Goal: Information Seeking & Learning: Learn about a topic

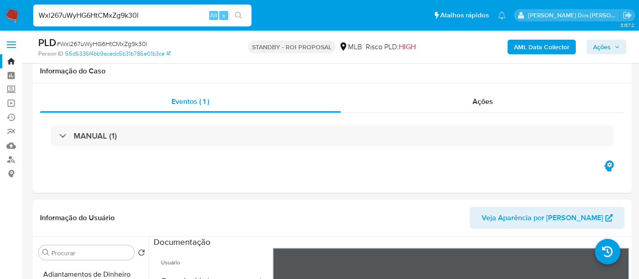
select select "10"
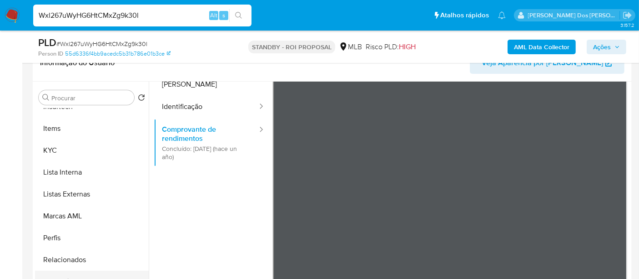
scroll to position [202, 0]
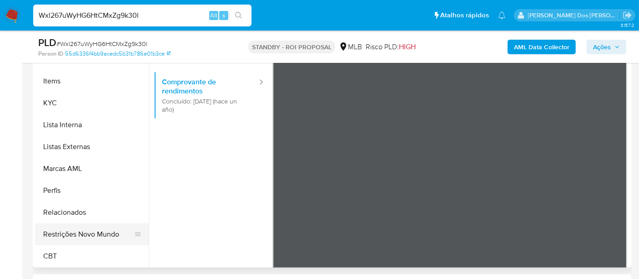
click at [92, 233] on button "Restrições Novo Mundo" at bounding box center [88, 234] width 107 height 22
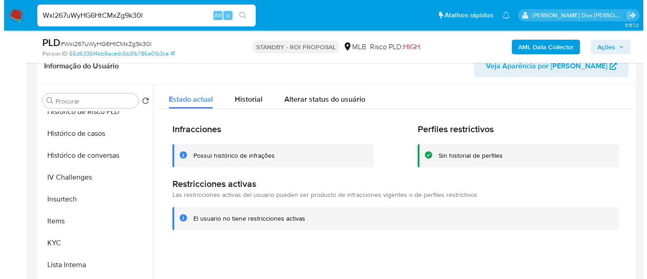
scroll to position [254, 0]
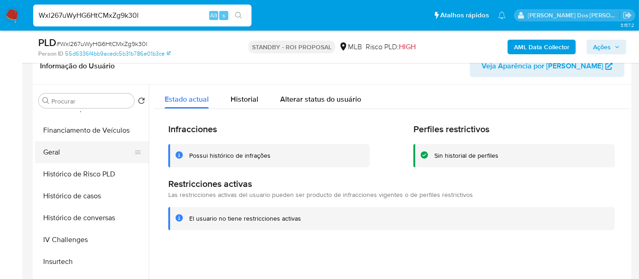
click at [56, 143] on button "Geral" at bounding box center [88, 152] width 107 height 22
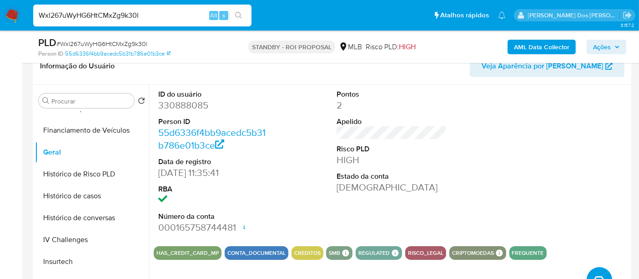
click at [525, 50] on b "AML Data Collector" at bounding box center [542, 47] width 56 height 15
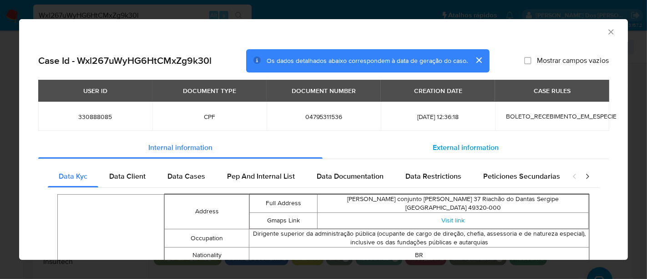
click at [447, 144] on span "External information" at bounding box center [466, 147] width 66 height 10
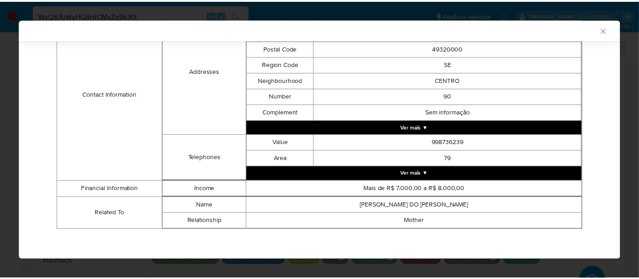
scroll to position [296, 0]
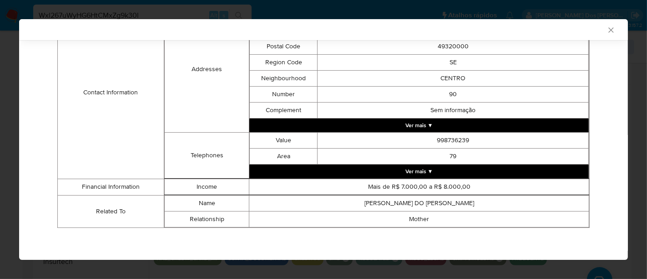
click at [609, 31] on icon "Fechar a janela" at bounding box center [611, 29] width 5 height 5
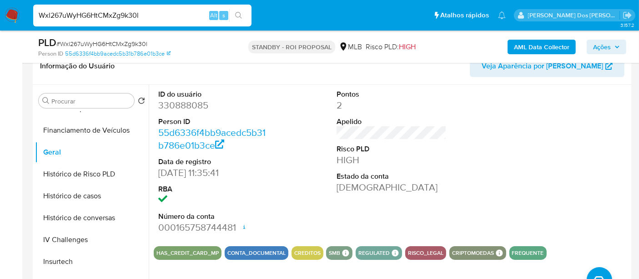
click at [141, 13] on input "Wxl267uWyHG6HtCMxZg9k30l" at bounding box center [142, 16] width 218 height 12
paste input "G0beJsaR3bSQtlbv7U6jgp8R"
type input "G0beJsaR3bSQtlbv7U6jgp8R"
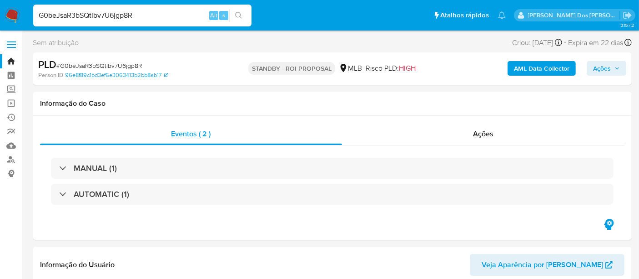
select select "10"
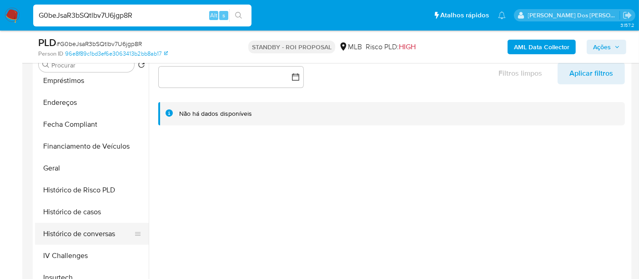
scroll to position [303, 0]
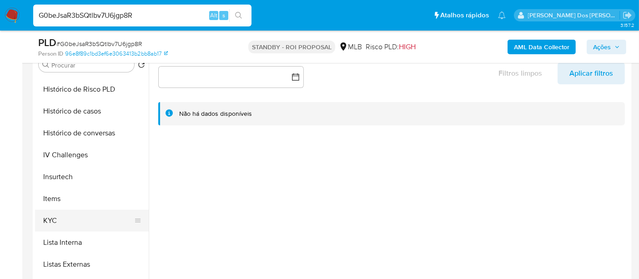
click at [55, 216] on button "KYC" at bounding box center [88, 220] width 107 height 22
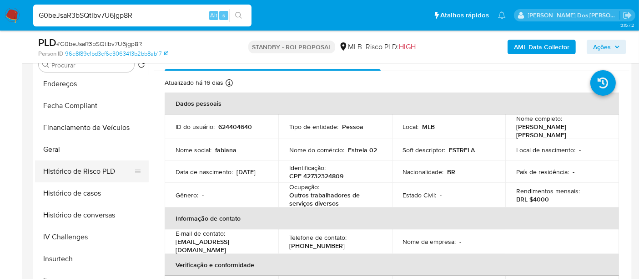
scroll to position [202, 0]
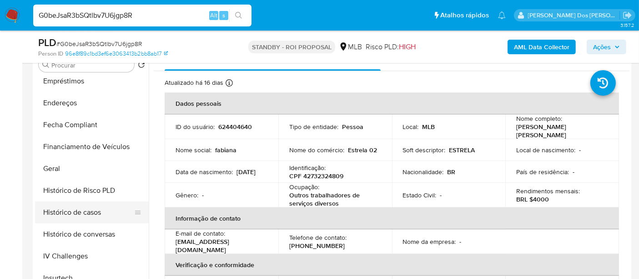
click at [91, 213] on button "Histórico de casos" at bounding box center [88, 212] width 107 height 22
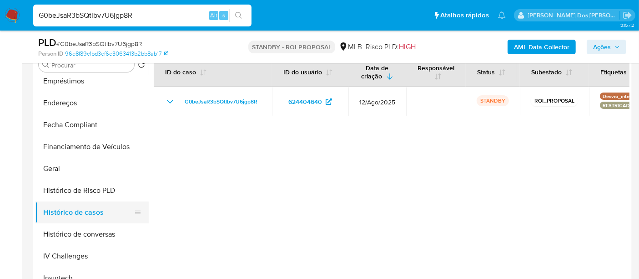
scroll to position [51, 0]
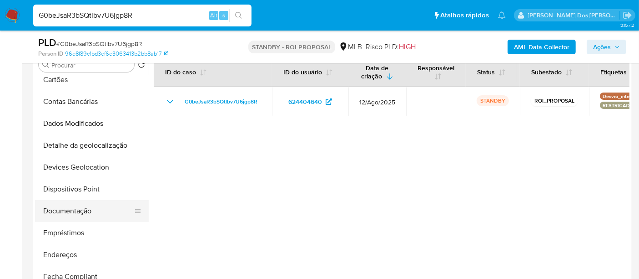
click at [81, 209] on button "Documentação" at bounding box center [88, 211] width 107 height 22
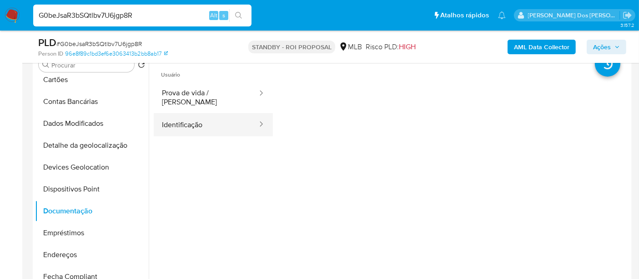
click at [199, 120] on button "Identificação" at bounding box center [206, 124] width 105 height 23
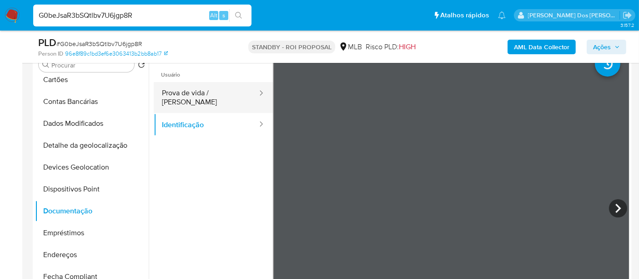
click at [203, 98] on button "Prova de vida / Selfie" at bounding box center [206, 97] width 105 height 31
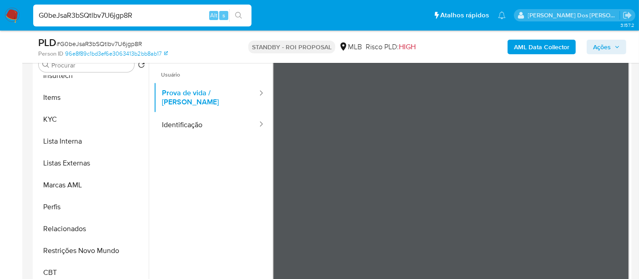
scroll to position [406, 0]
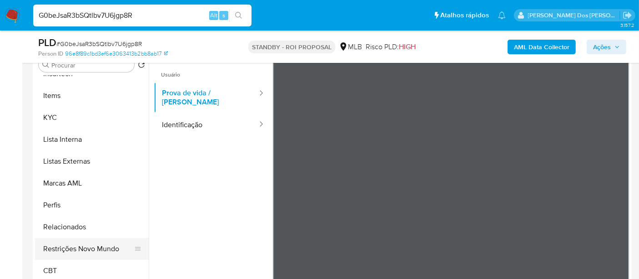
click at [95, 242] on button "Restrições Novo Mundo" at bounding box center [88, 249] width 107 height 22
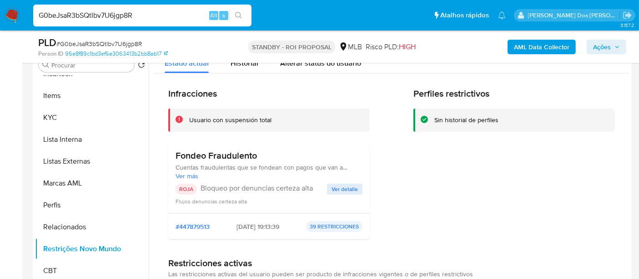
click at [336, 185] on span "Ver detalle" at bounding box center [345, 188] width 26 height 9
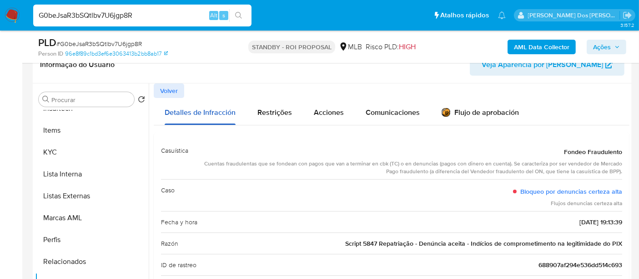
scroll to position [152, 0]
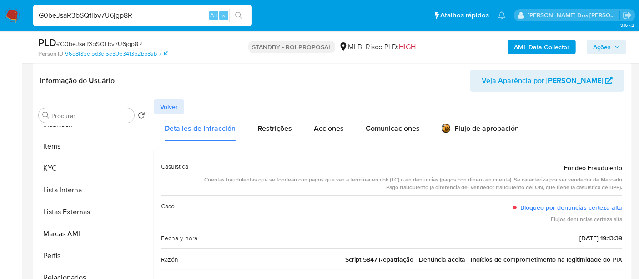
click at [175, 103] on span "Volver" at bounding box center [169, 106] width 18 height 13
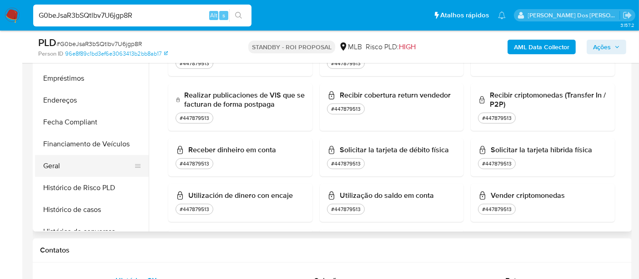
scroll to position [153, 0]
click at [55, 170] on button "Geral" at bounding box center [88, 167] width 107 height 22
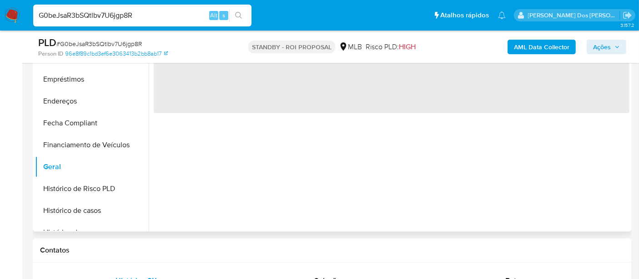
scroll to position [0, 0]
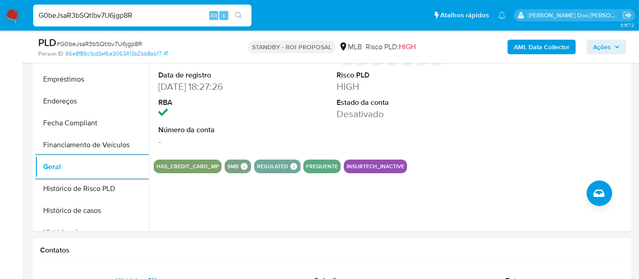
click at [124, 16] on input "G0beJsaR3bSQtlbv7U6jgp8R" at bounding box center [142, 16] width 218 height 12
paste input "ktjvCSeqiKi9Pc3azaw5fCEl"
type input "ktjvCSeqiKi9Pc3azaw5fCEl"
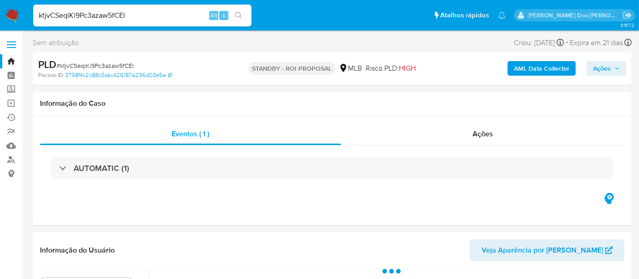
select select "10"
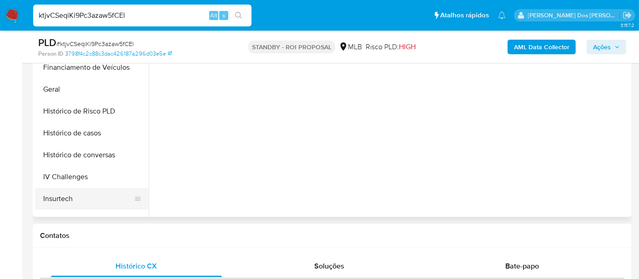
scroll to position [253, 0]
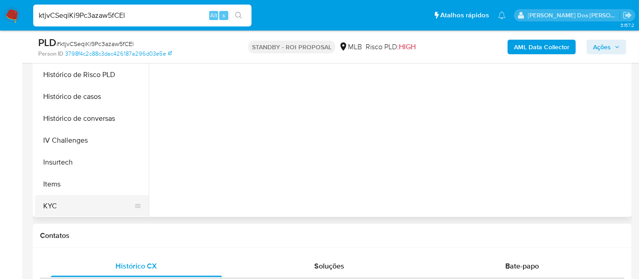
click at [48, 204] on button "KYC" at bounding box center [88, 206] width 107 height 22
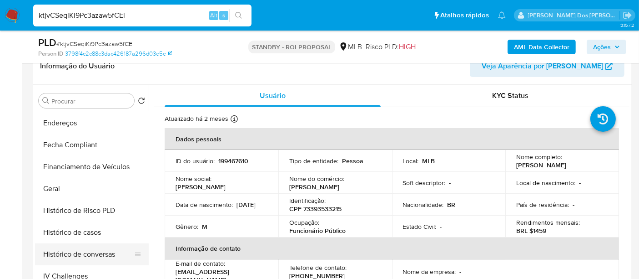
scroll to position [202, 0]
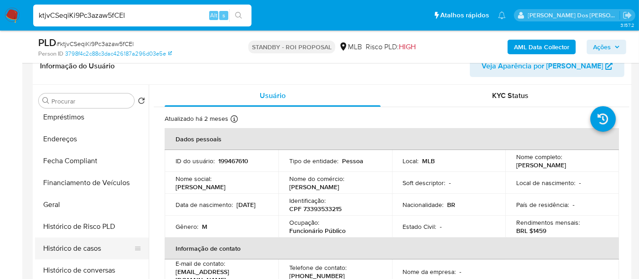
click at [76, 246] on button "Histórico de casos" at bounding box center [88, 248] width 107 height 22
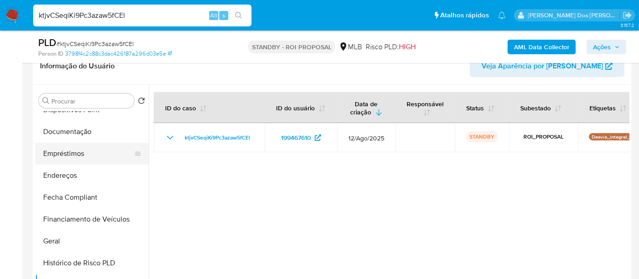
scroll to position [101, 0]
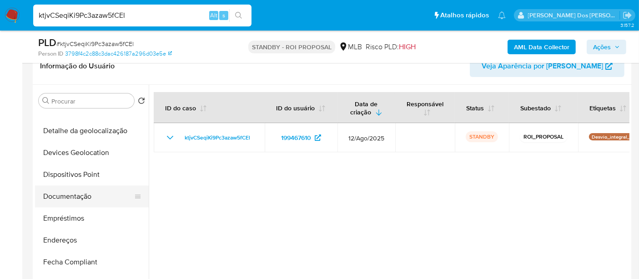
click at [79, 199] on button "Documentação" at bounding box center [88, 196] width 107 height 22
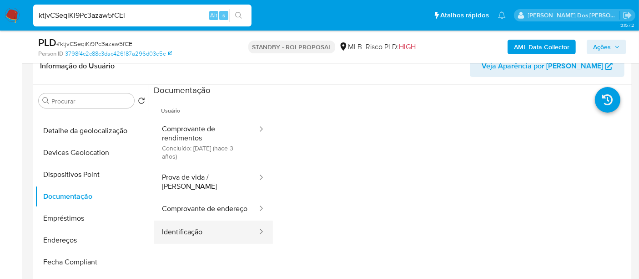
click at [182, 225] on button "Identificação" at bounding box center [206, 231] width 105 height 23
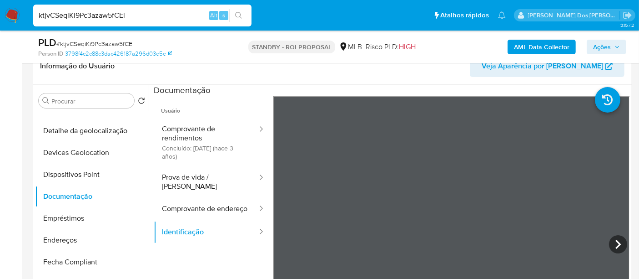
click at [198, 173] on button "Prova de vida / Selfie" at bounding box center [206, 181] width 105 height 31
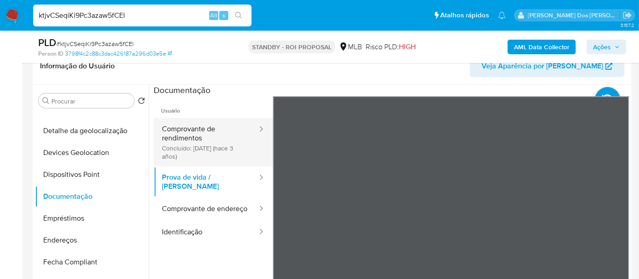
click at [200, 139] on button "Comprovante de rendimentos Concluído: 27/06/2022 (hace 3 años)" at bounding box center [206, 142] width 105 height 48
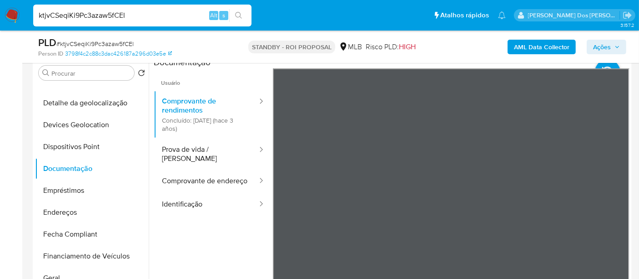
scroll to position [202, 0]
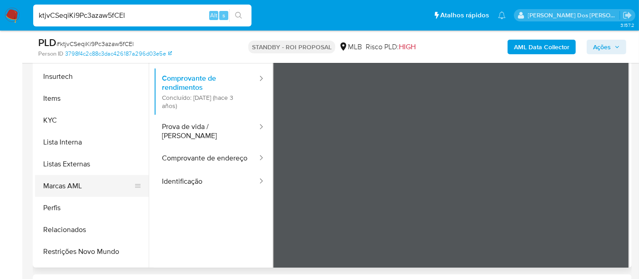
scroll to position [404, 0]
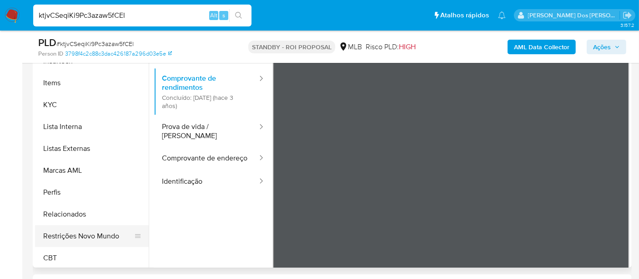
click at [105, 239] on button "Restrições Novo Mundo" at bounding box center [88, 236] width 107 height 22
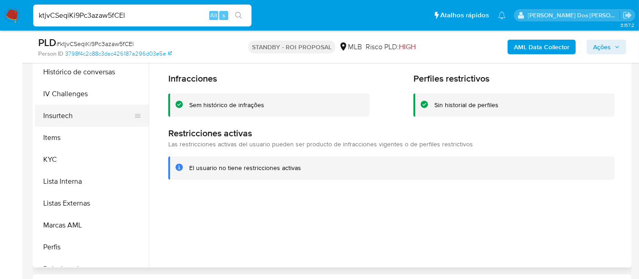
scroll to position [253, 0]
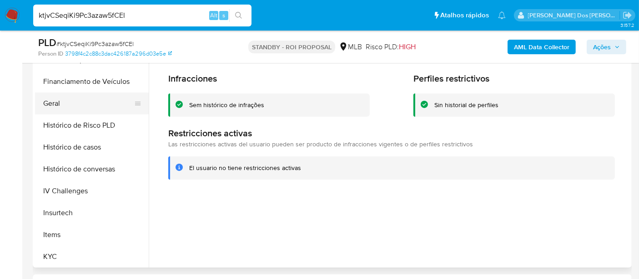
click at [58, 104] on button "Geral" at bounding box center [88, 103] width 107 height 22
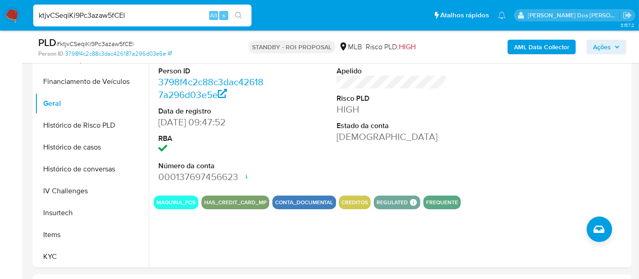
click at [120, 13] on input "ktjvCSeqiKi9Pc3azaw5fCEl" at bounding box center [142, 16] width 218 height 12
paste input "Rm1AyLuOHg939CnnHpx6DhLp"
type input "Rm1AyLuOHg939CnnHpx6DhLp"
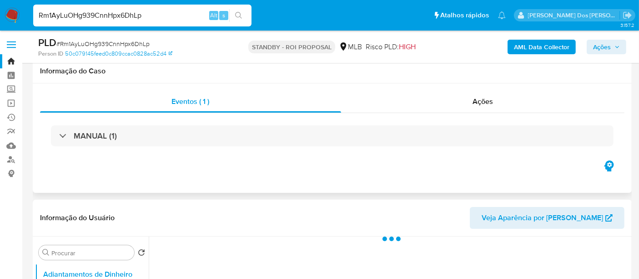
scroll to position [152, 0]
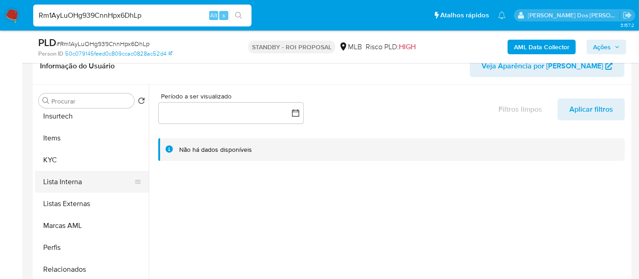
select select "10"
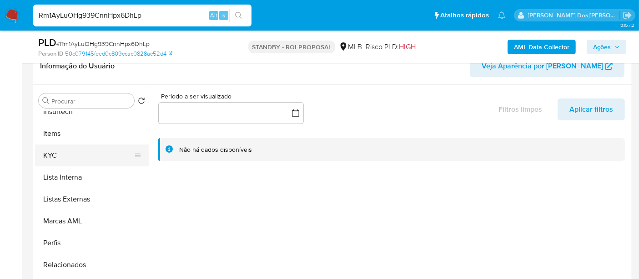
click at [52, 152] on button "KYC" at bounding box center [88, 155] width 107 height 22
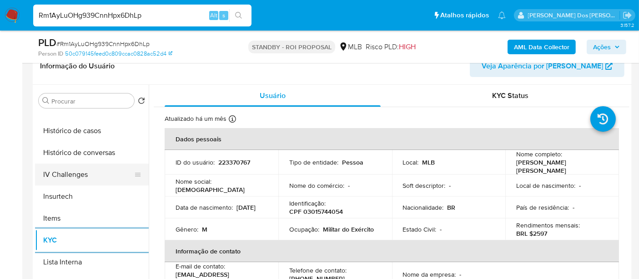
scroll to position [303, 0]
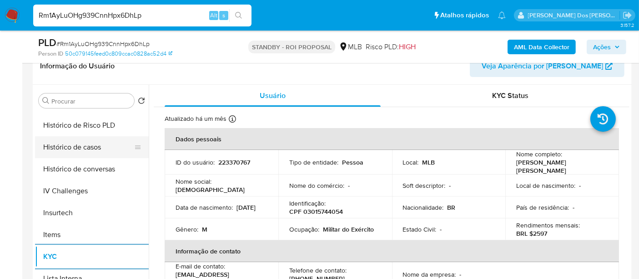
click at [81, 146] on button "Histórico de casos" at bounding box center [88, 147] width 107 height 22
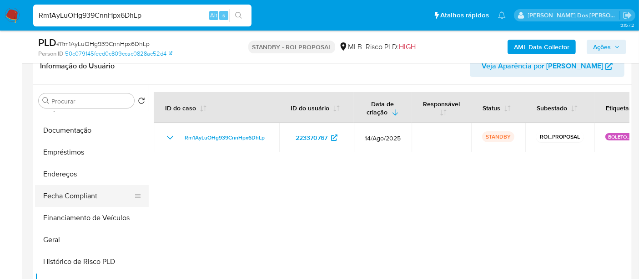
scroll to position [152, 0]
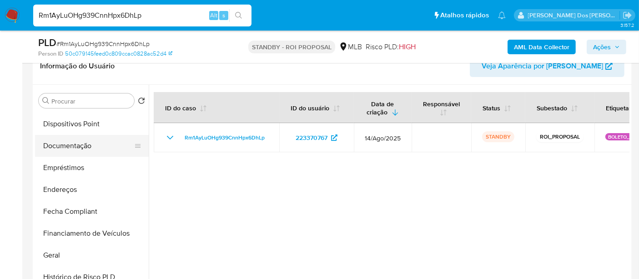
click at [79, 152] on button "Documentação" at bounding box center [88, 146] width 107 height 22
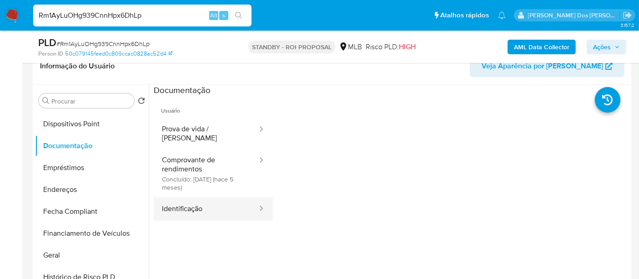
click at [188, 199] on button "Identificação" at bounding box center [206, 208] width 105 height 23
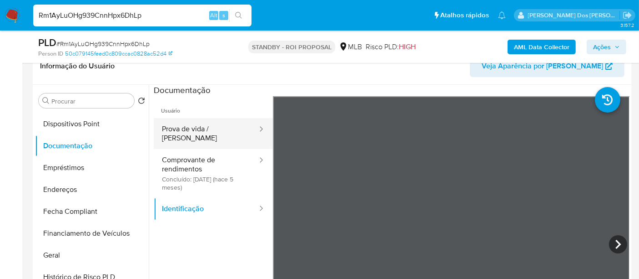
click at [173, 127] on button "Prova de vida / Selfie" at bounding box center [206, 133] width 105 height 31
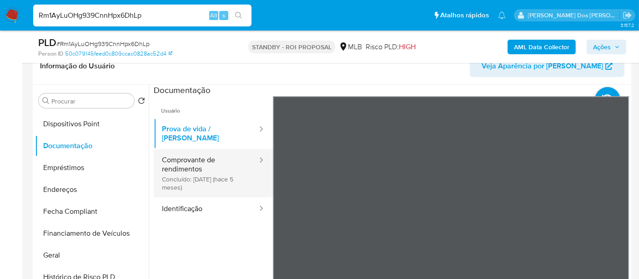
click at [190, 157] on button "Comprovante de rendimentos Concluído: 24/03/2025 (hace 5 meses)" at bounding box center [206, 173] width 105 height 48
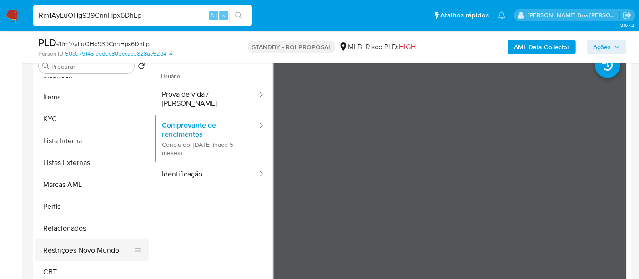
scroll to position [202, 0]
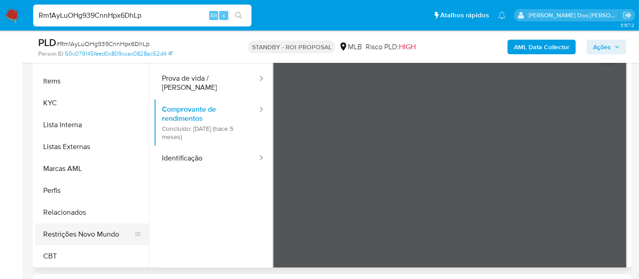
click at [102, 233] on button "Restrições Novo Mundo" at bounding box center [88, 234] width 107 height 22
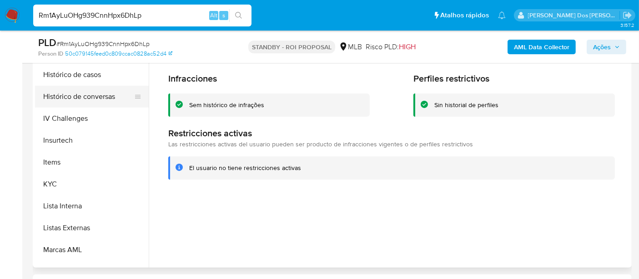
scroll to position [254, 0]
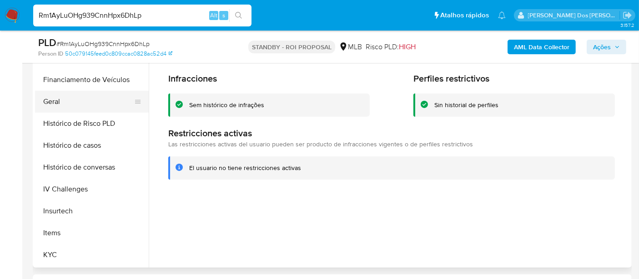
click at [55, 102] on button "Geral" at bounding box center [88, 102] width 107 height 22
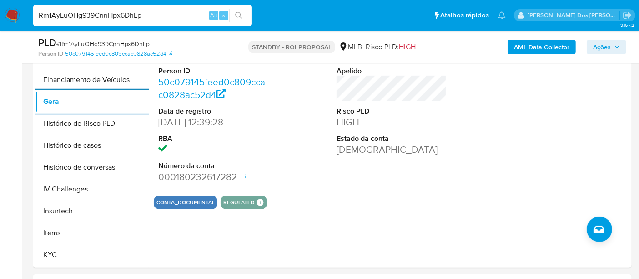
click at [102, 16] on input "Rm1AyLuOHg939CnnHpx6DhLp" at bounding box center [142, 16] width 218 height 12
paste input "TMf6k8M19XBSirH9HwfqbHse"
type input "TMf6k8M19XBSirH9HwfqbHse"
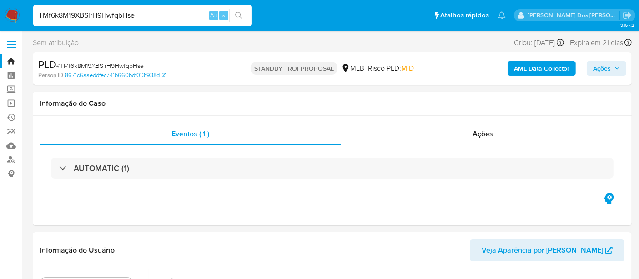
select select "10"
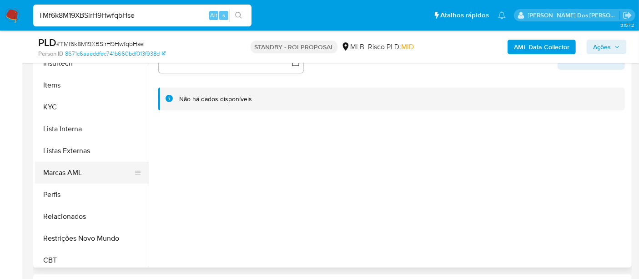
scroll to position [404, 0]
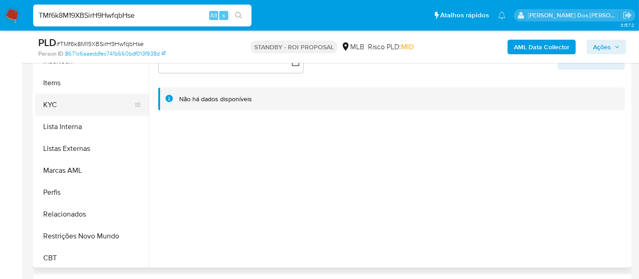
click at [56, 103] on button "KYC" at bounding box center [88, 105] width 107 height 22
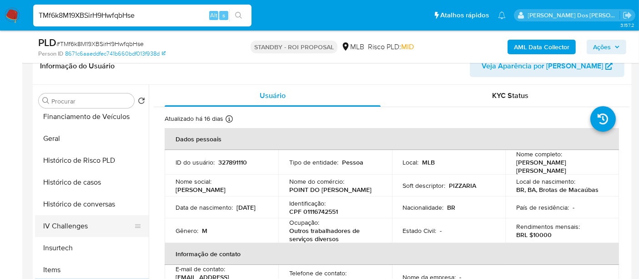
scroll to position [253, 0]
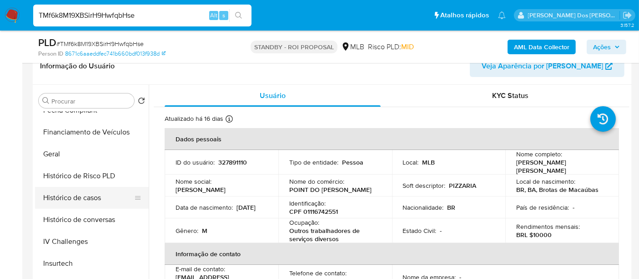
click at [83, 199] on button "Histórico de casos" at bounding box center [88, 198] width 107 height 22
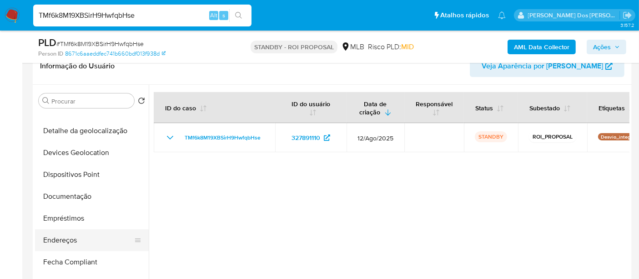
scroll to position [51, 0]
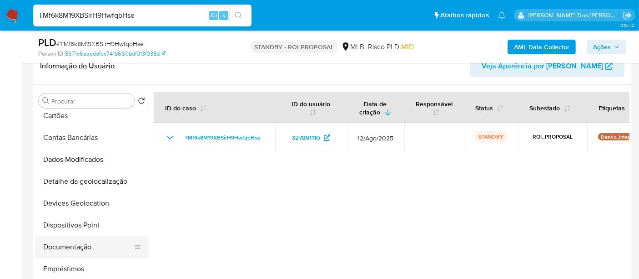
click at [74, 244] on button "Documentação" at bounding box center [88, 247] width 107 height 22
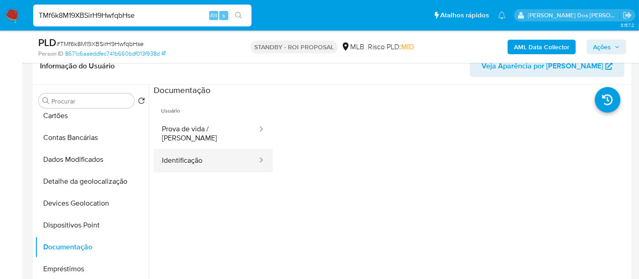
click at [198, 160] on button "Identificação" at bounding box center [206, 160] width 105 height 23
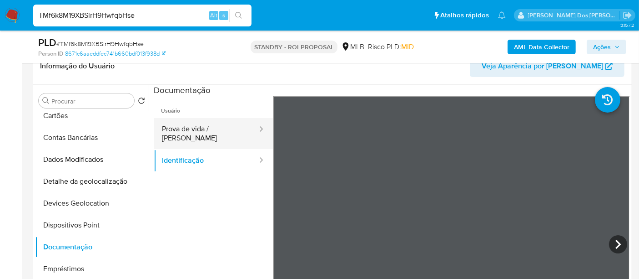
click at [219, 133] on button "Prova de vida / Selfie" at bounding box center [206, 133] width 105 height 31
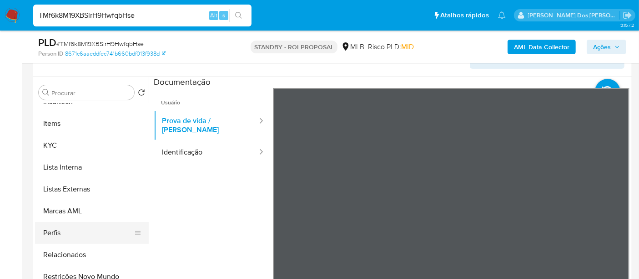
scroll to position [253, 0]
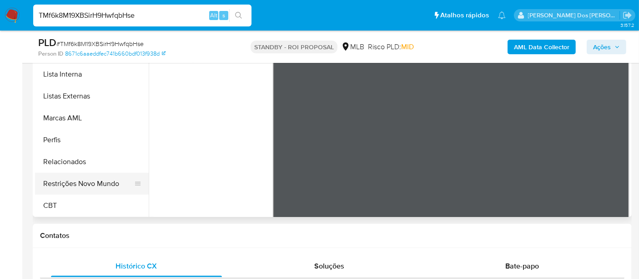
click at [97, 179] on button "Restrições Novo Mundo" at bounding box center [88, 184] width 107 height 22
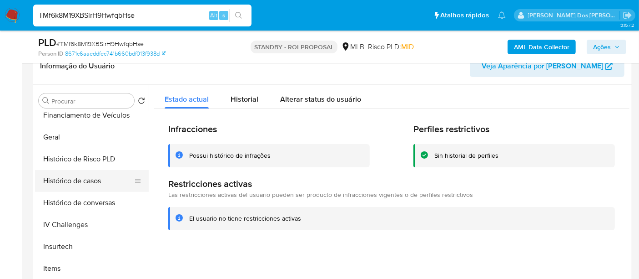
scroll to position [254, 0]
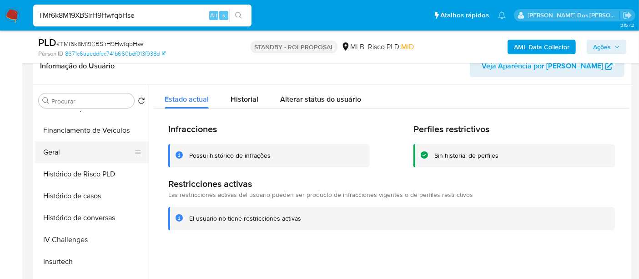
click at [59, 152] on button "Geral" at bounding box center [88, 152] width 107 height 22
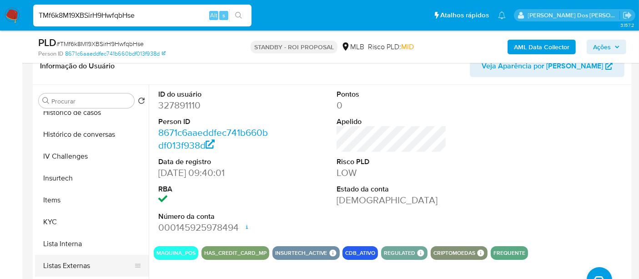
scroll to position [406, 0]
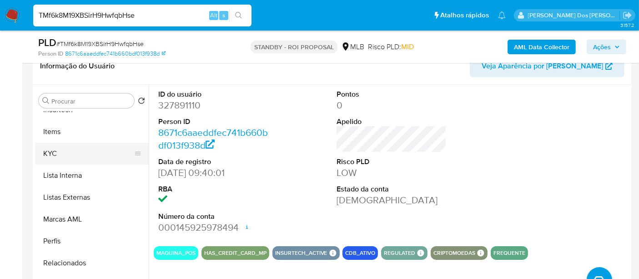
click at [49, 151] on button "KYC" at bounding box center [88, 153] width 107 height 22
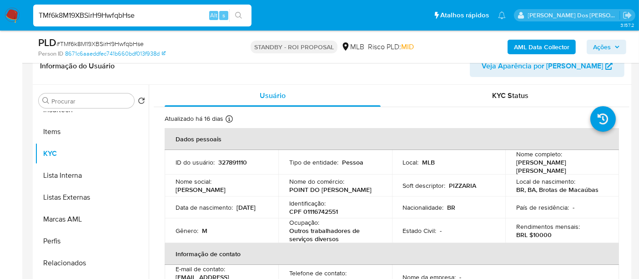
click at [137, 17] on input "TMf6k8M19XBSirH9HwfqbHse" at bounding box center [142, 16] width 218 height 12
paste input "06IM4p8PiXAvW0NeLQspfo5d"
type input "06IM4p8PiXAvW0NeLQspfo5d"
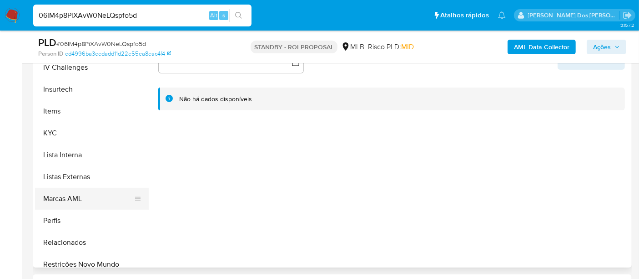
scroll to position [404, 0]
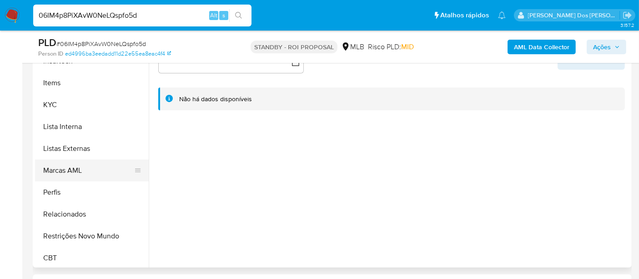
select select "10"
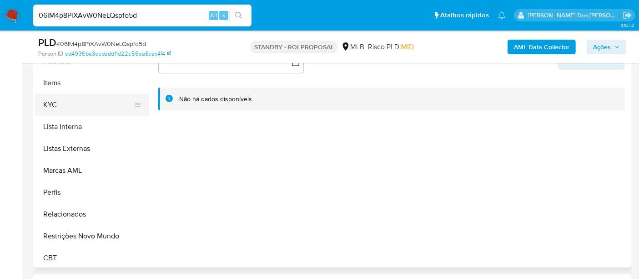
click at [51, 102] on button "KYC" at bounding box center [88, 105] width 107 height 22
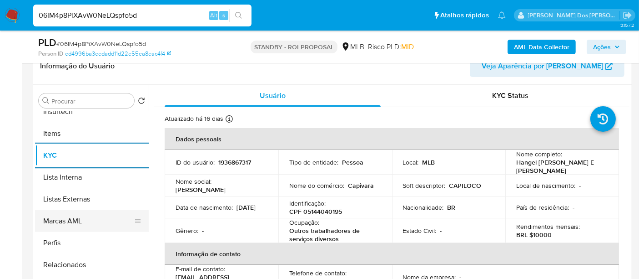
scroll to position [366, 0]
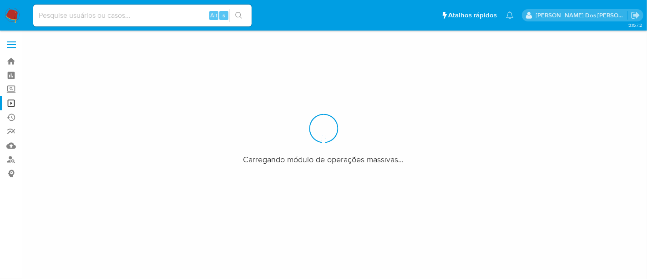
click at [114, 17] on input at bounding box center [142, 16] width 218 height 12
paste input "hNqSqO55GMK6B2vdHI2qiqGw"
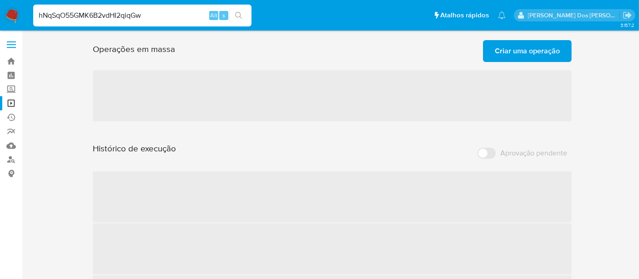
type input "hNqSqO55GMK6B2vdHI2qiqGw"
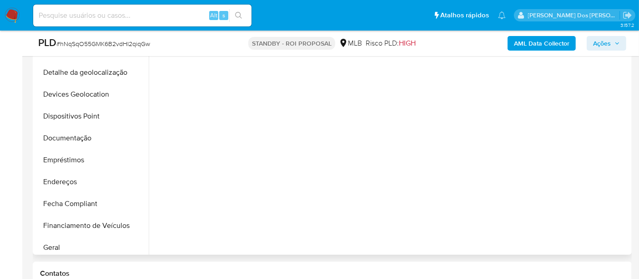
scroll to position [303, 0]
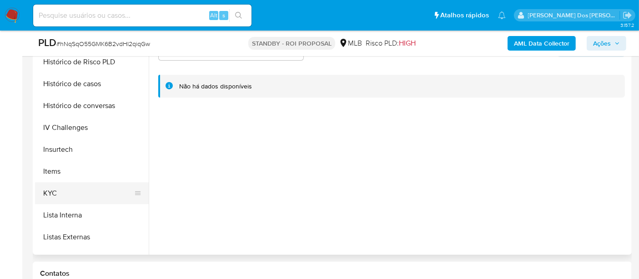
click at [51, 194] on button "KYC" at bounding box center [88, 193] width 107 height 22
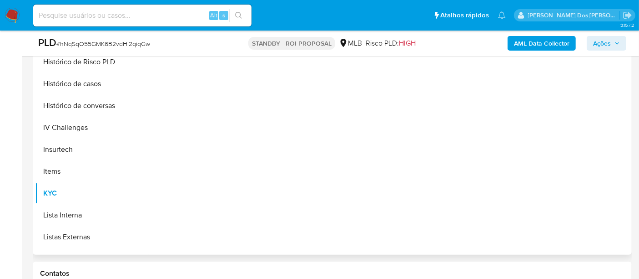
select select "10"
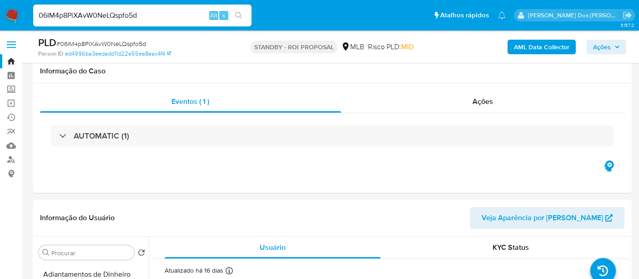
select select "10"
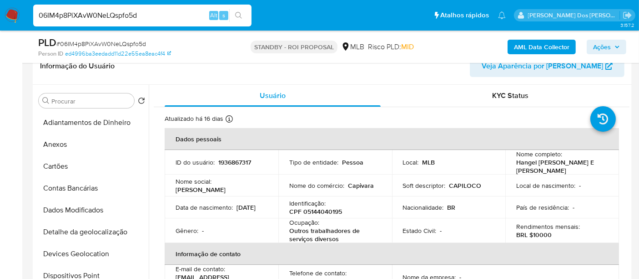
scroll to position [303, 0]
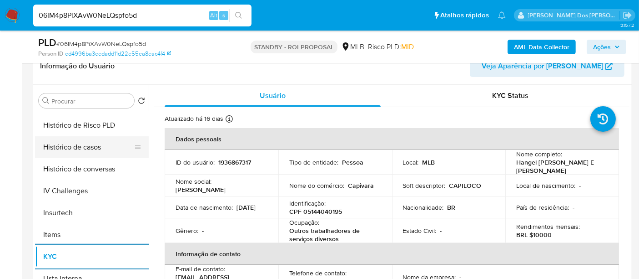
click at [88, 150] on button "Histórico de casos" at bounding box center [88, 147] width 107 height 22
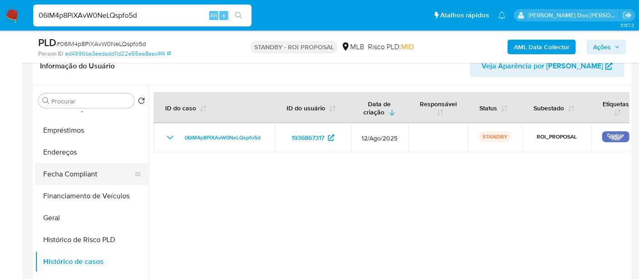
scroll to position [152, 0]
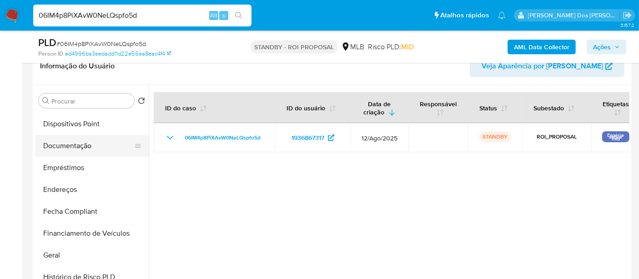
click at [75, 151] on button "Documentação" at bounding box center [88, 146] width 107 height 22
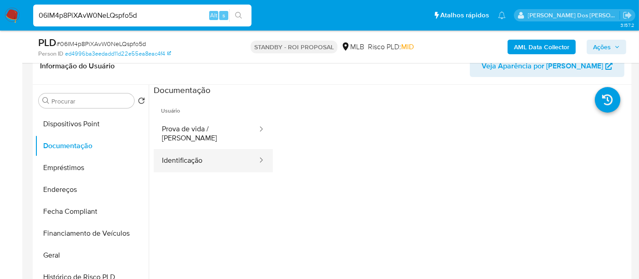
click at [174, 152] on button "Identificação" at bounding box center [206, 160] width 105 height 23
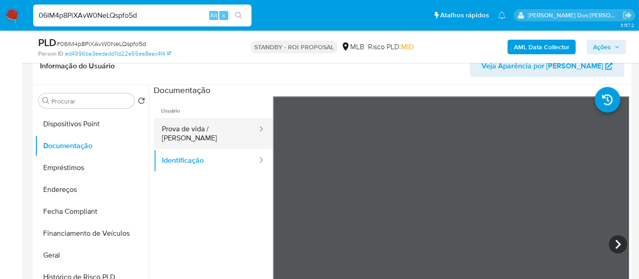
click at [225, 131] on button "Prova de vida / [PERSON_NAME]" at bounding box center [206, 133] width 105 height 31
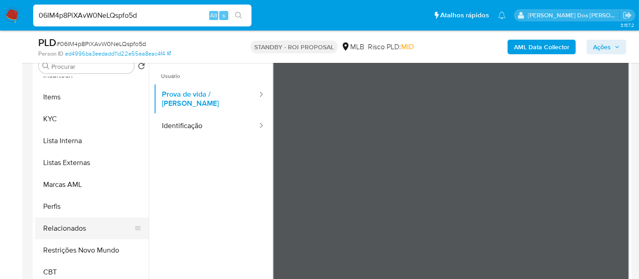
scroll to position [202, 0]
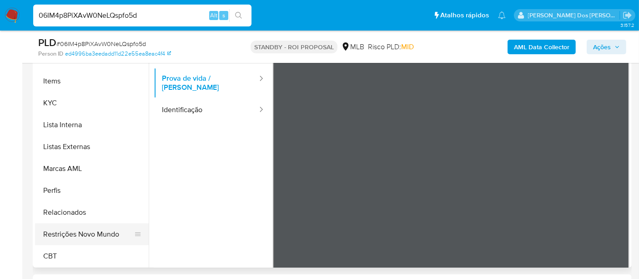
click at [96, 229] on button "Restrições Novo Mundo" at bounding box center [88, 234] width 107 height 22
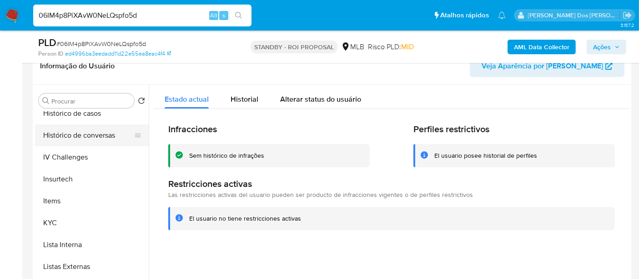
scroll to position [254, 0]
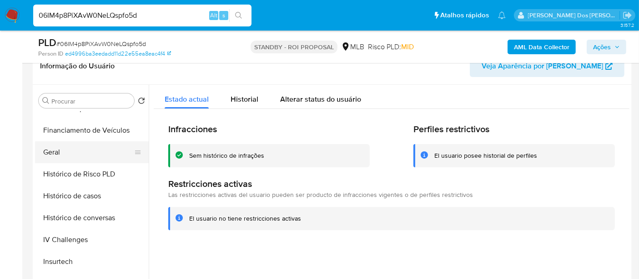
click at [52, 154] on button "Geral" at bounding box center [88, 152] width 107 height 22
